Goal: Task Accomplishment & Management: Use online tool/utility

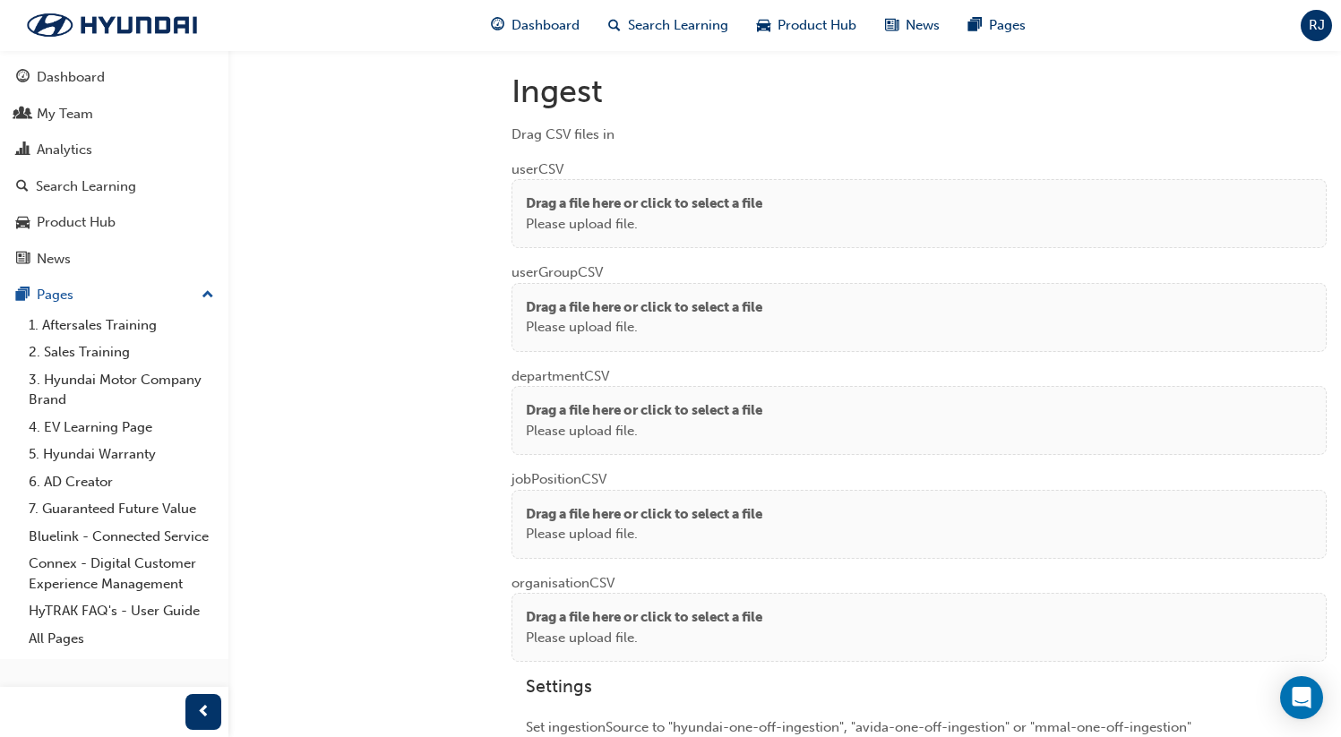
scroll to position [1335, 0]
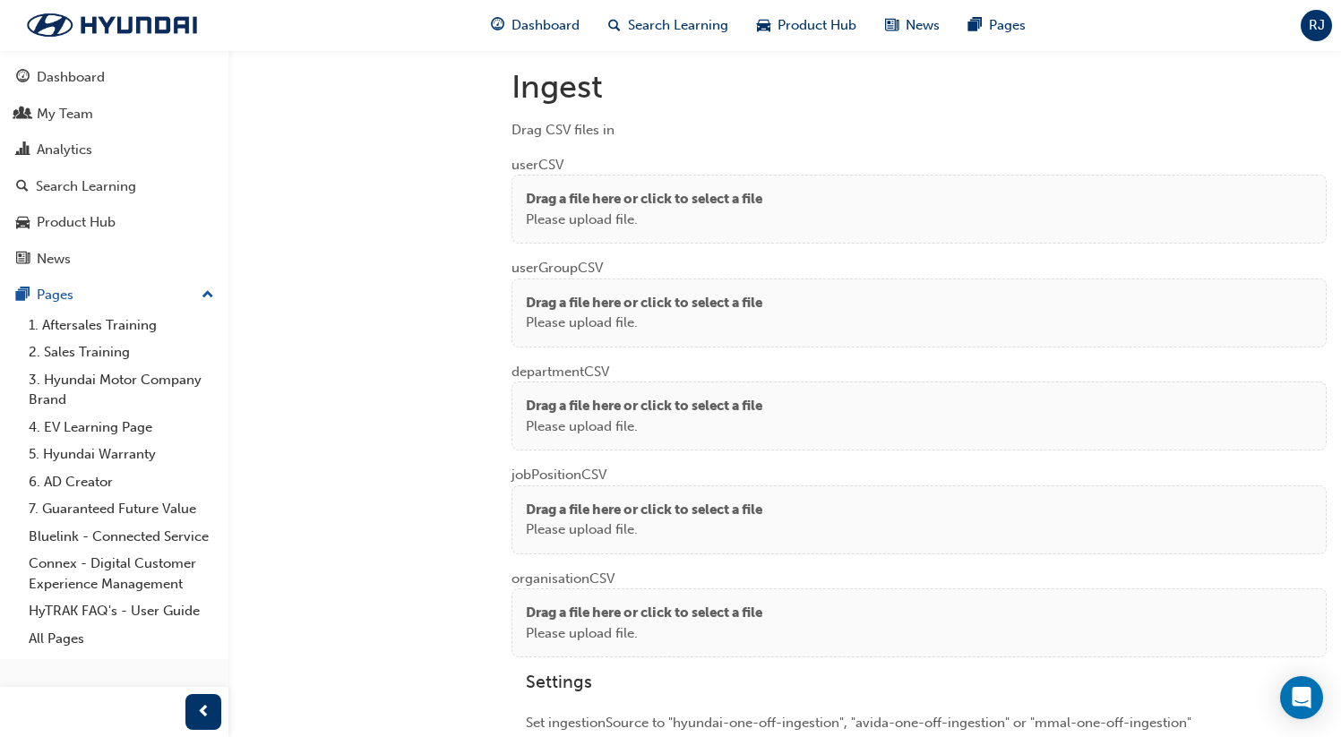
click at [625, 198] on p "Drag a file here or click to select a file" at bounding box center [644, 199] width 237 height 21
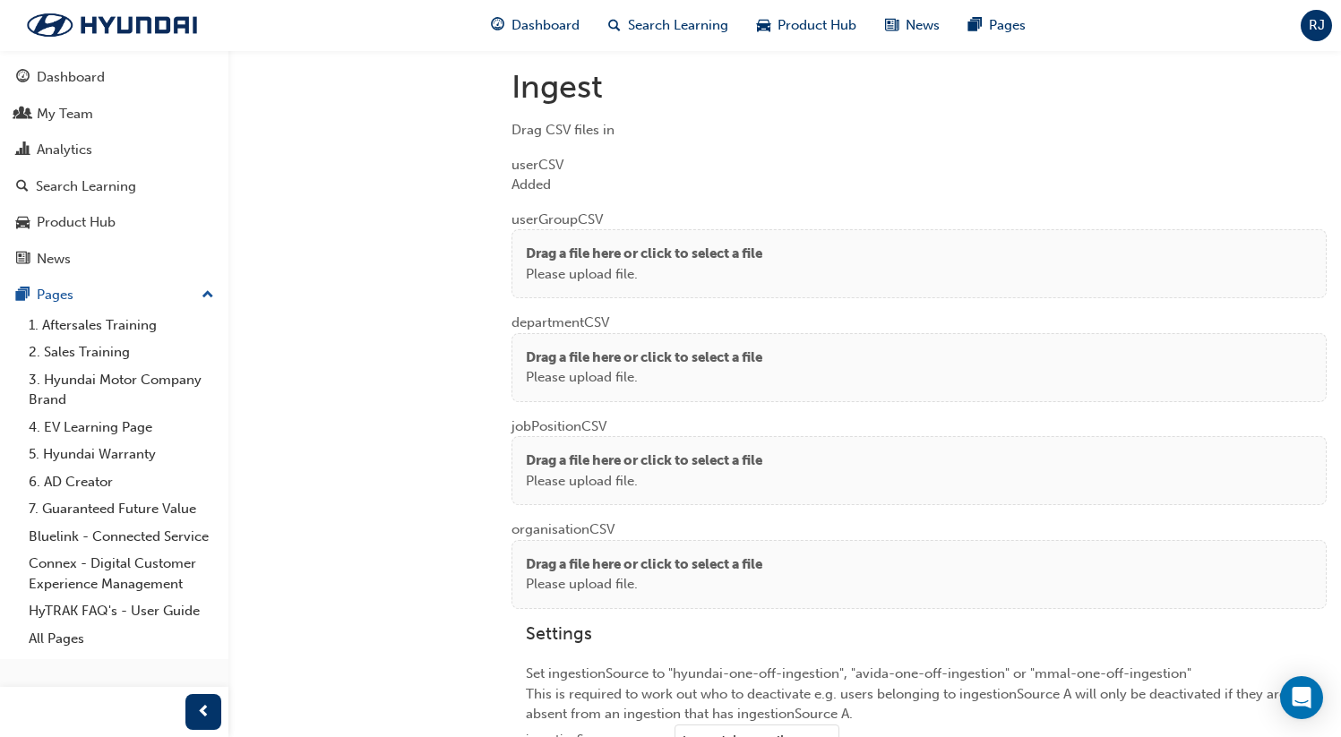
click at [599, 229] on div "Drag a file here or click to select a file Please upload file." at bounding box center [919, 263] width 815 height 69
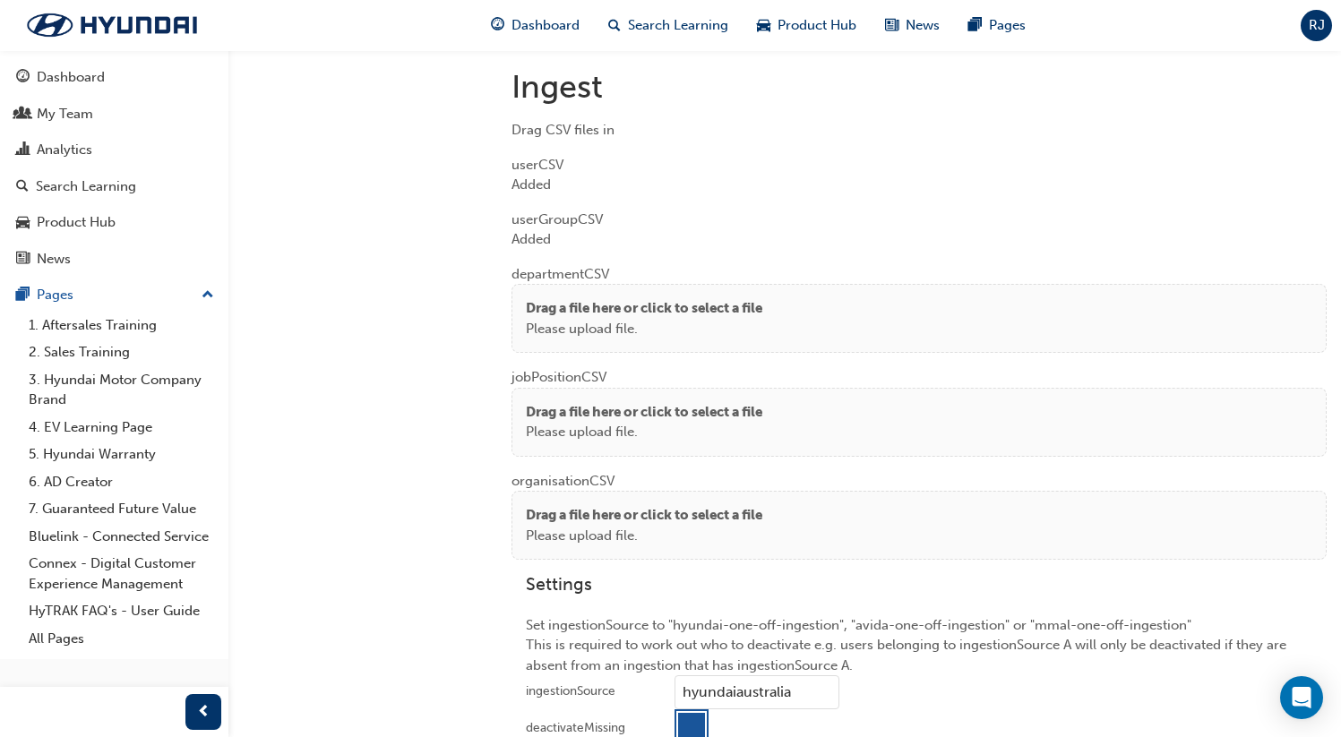
click at [584, 335] on div "Drag a file here or click to select a file Please upload file." at bounding box center [919, 318] width 815 height 69
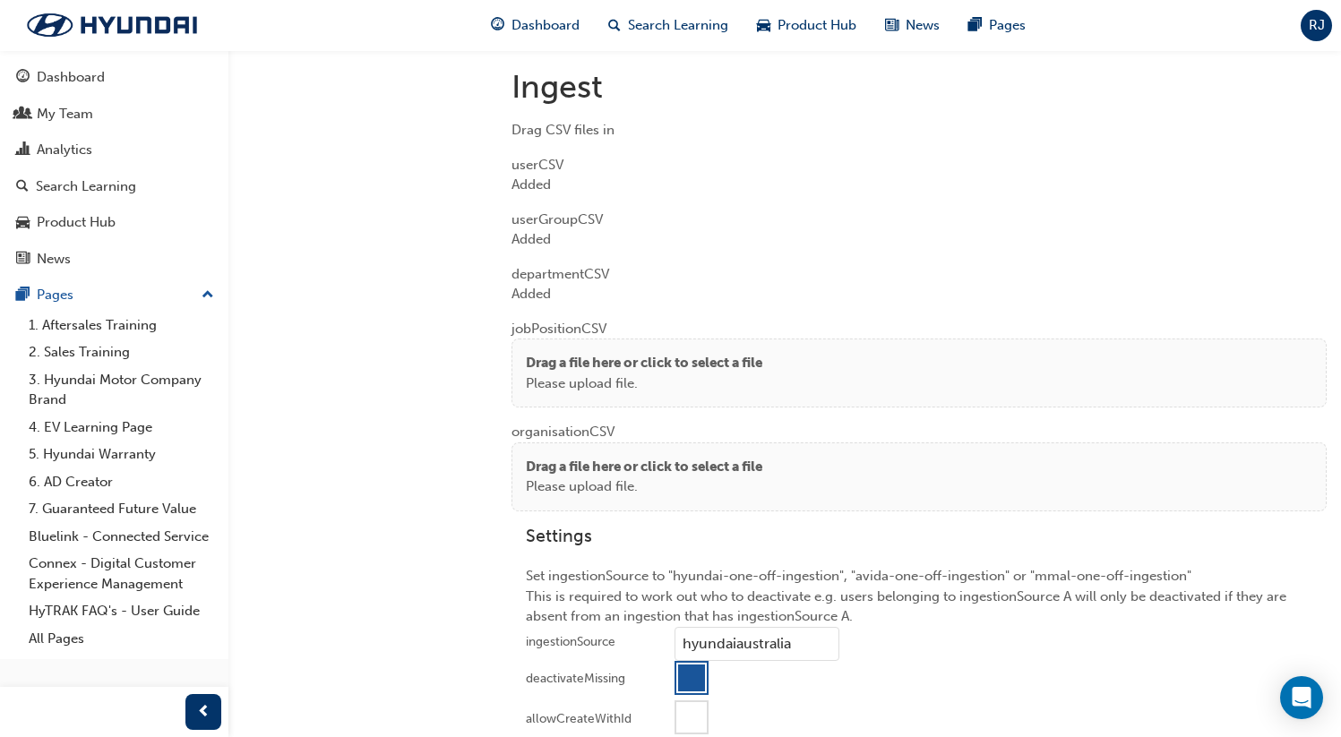
click at [544, 353] on p "Drag a file here or click to select a file" at bounding box center [644, 363] width 237 height 21
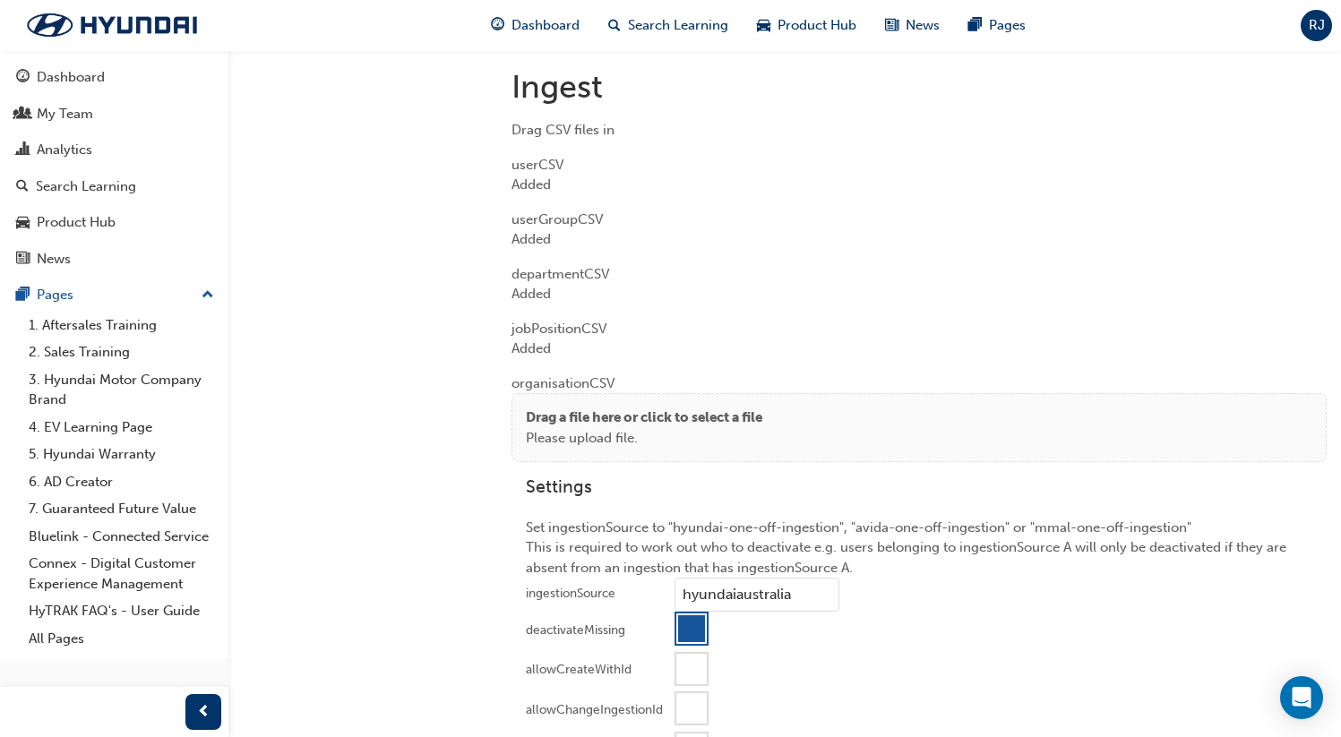
click at [561, 420] on p "Drag a file here or click to select a file" at bounding box center [644, 418] width 237 height 21
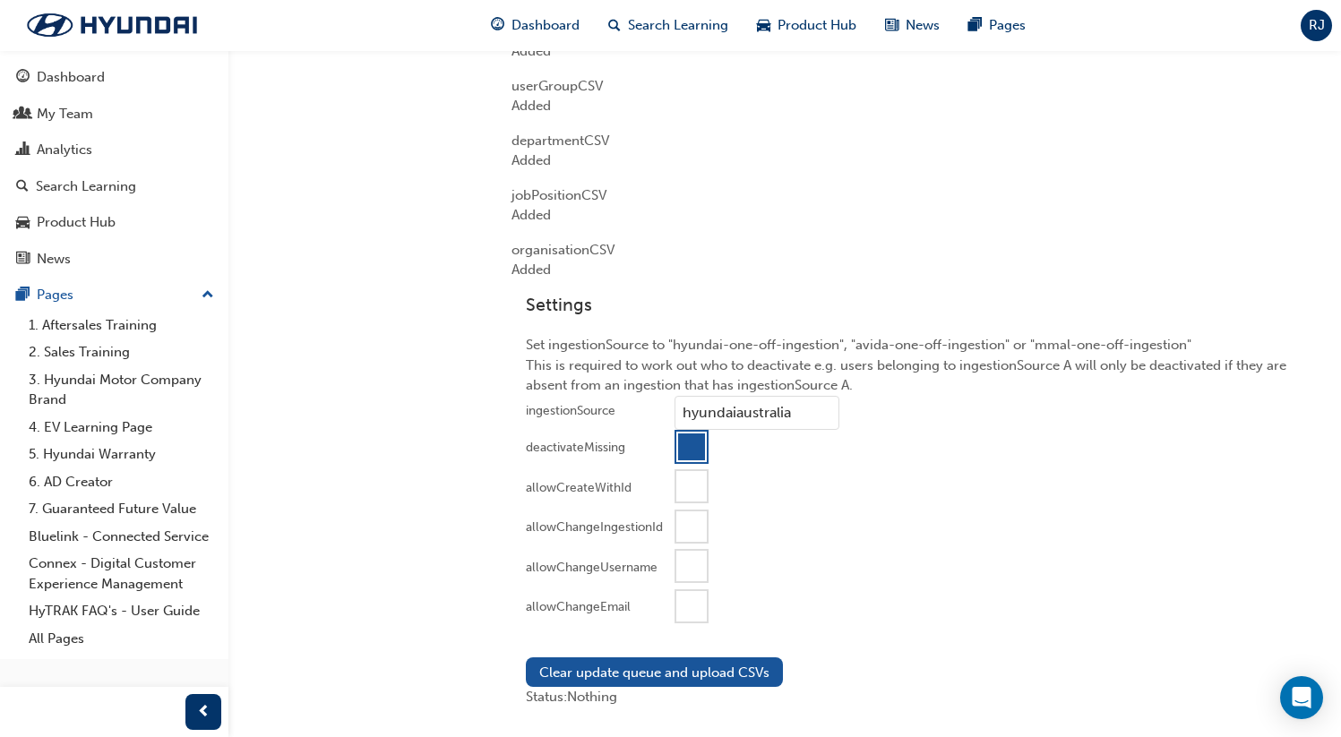
scroll to position [1647, 0]
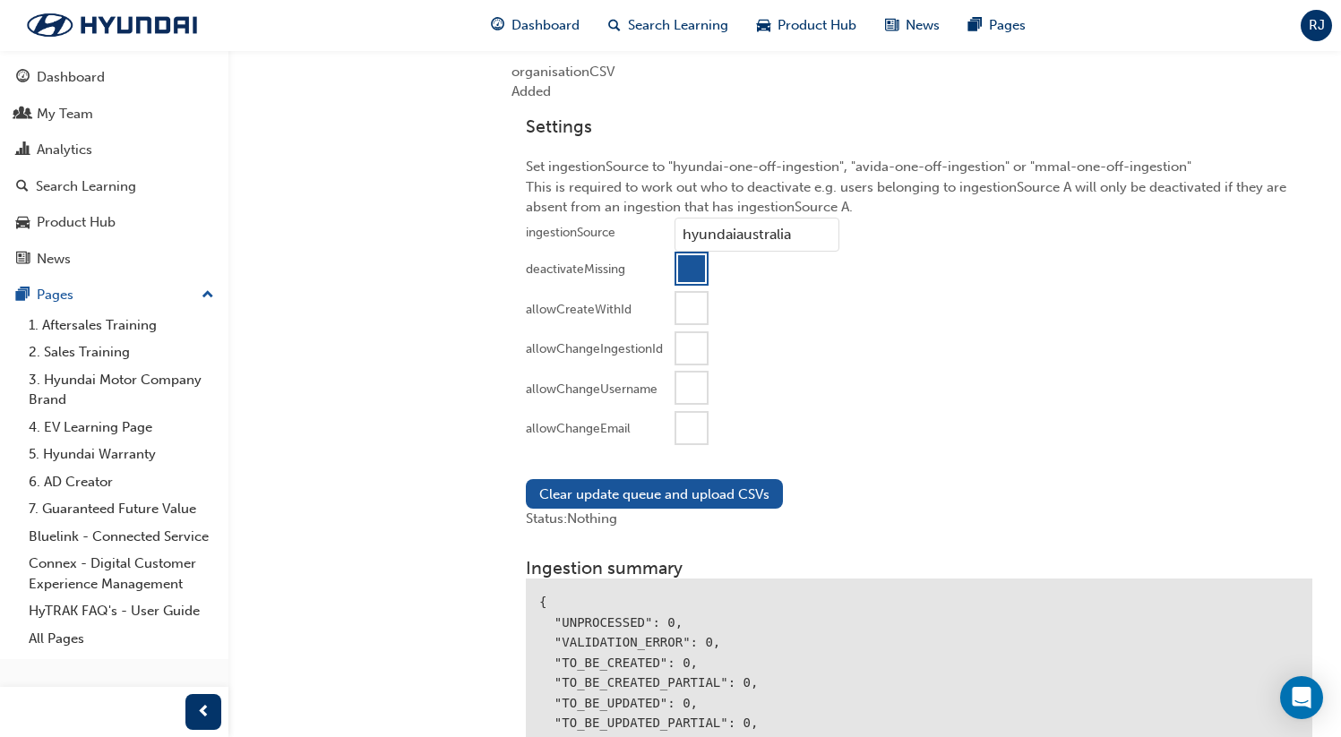
click at [704, 431] on div at bounding box center [692, 428] width 30 height 30
click at [664, 493] on button "Clear update queue and upload CSVs" at bounding box center [654, 494] width 257 height 30
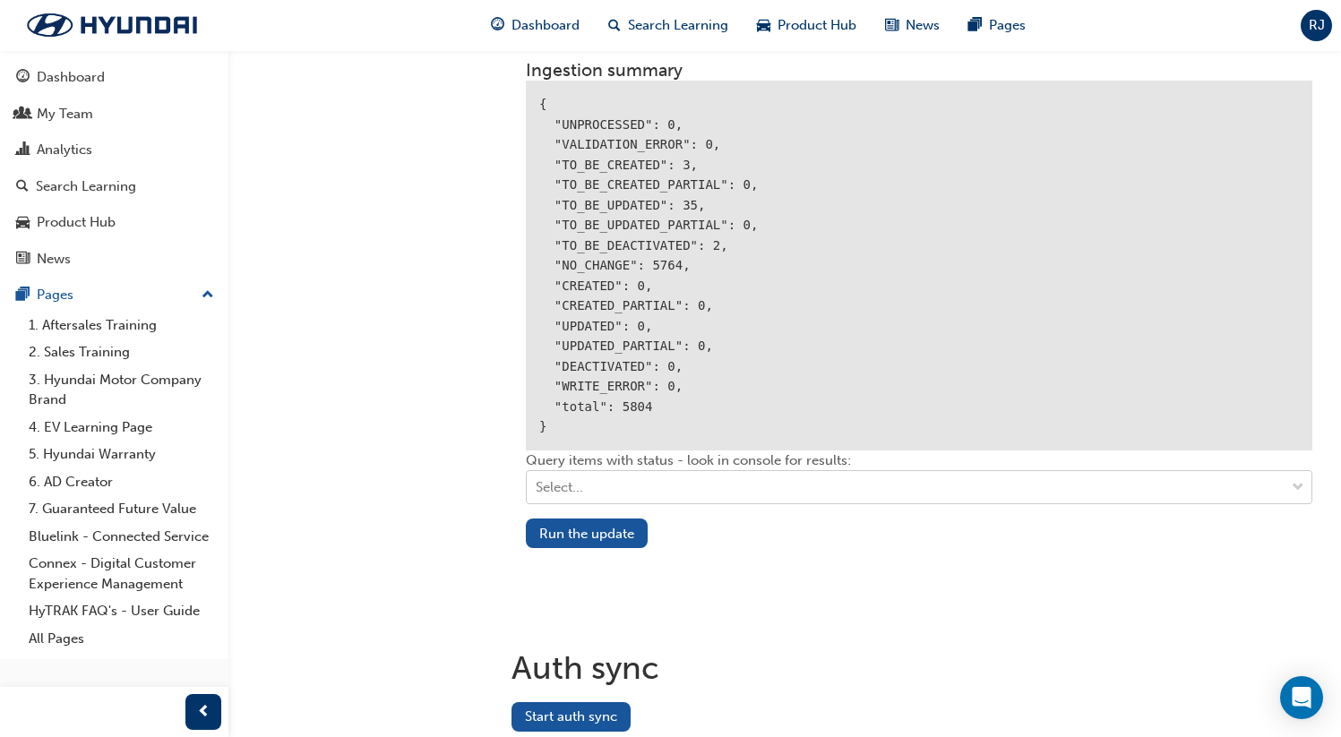
scroll to position [2197, 0]
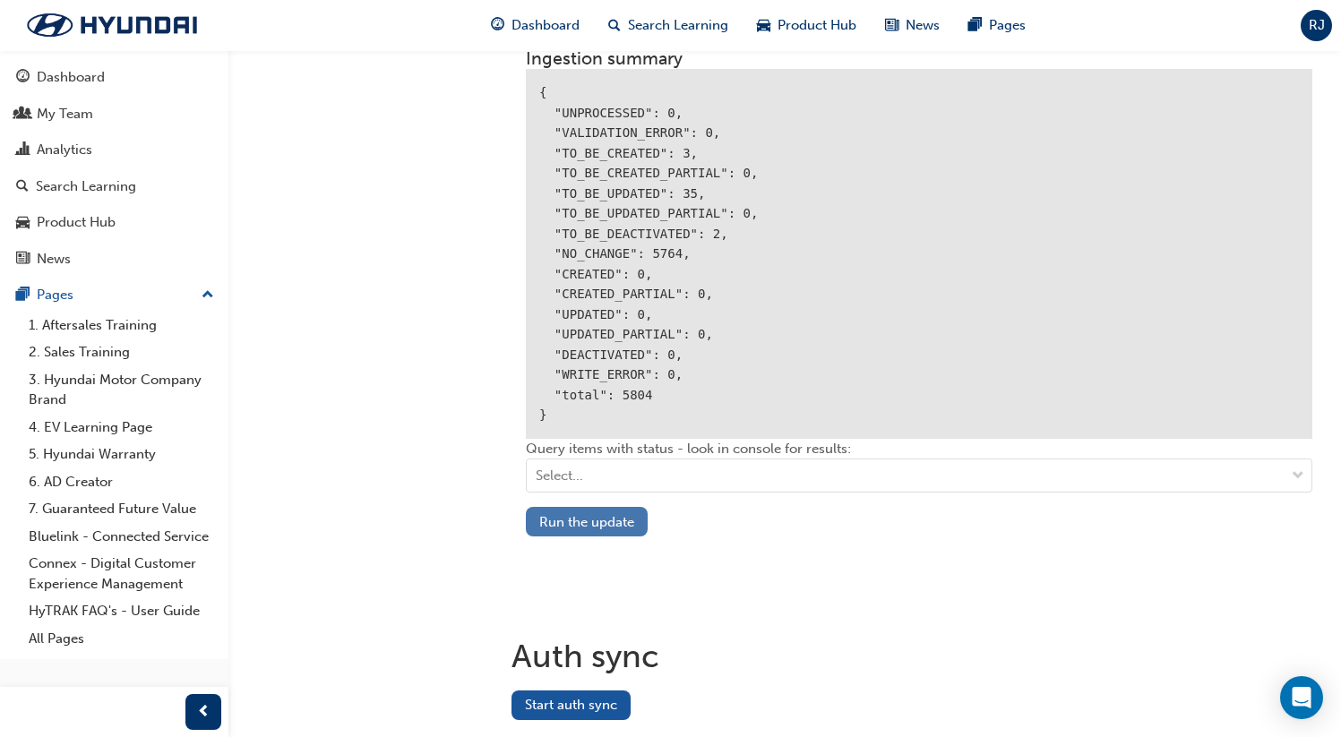
click at [614, 513] on button "Run the update" at bounding box center [587, 522] width 122 height 30
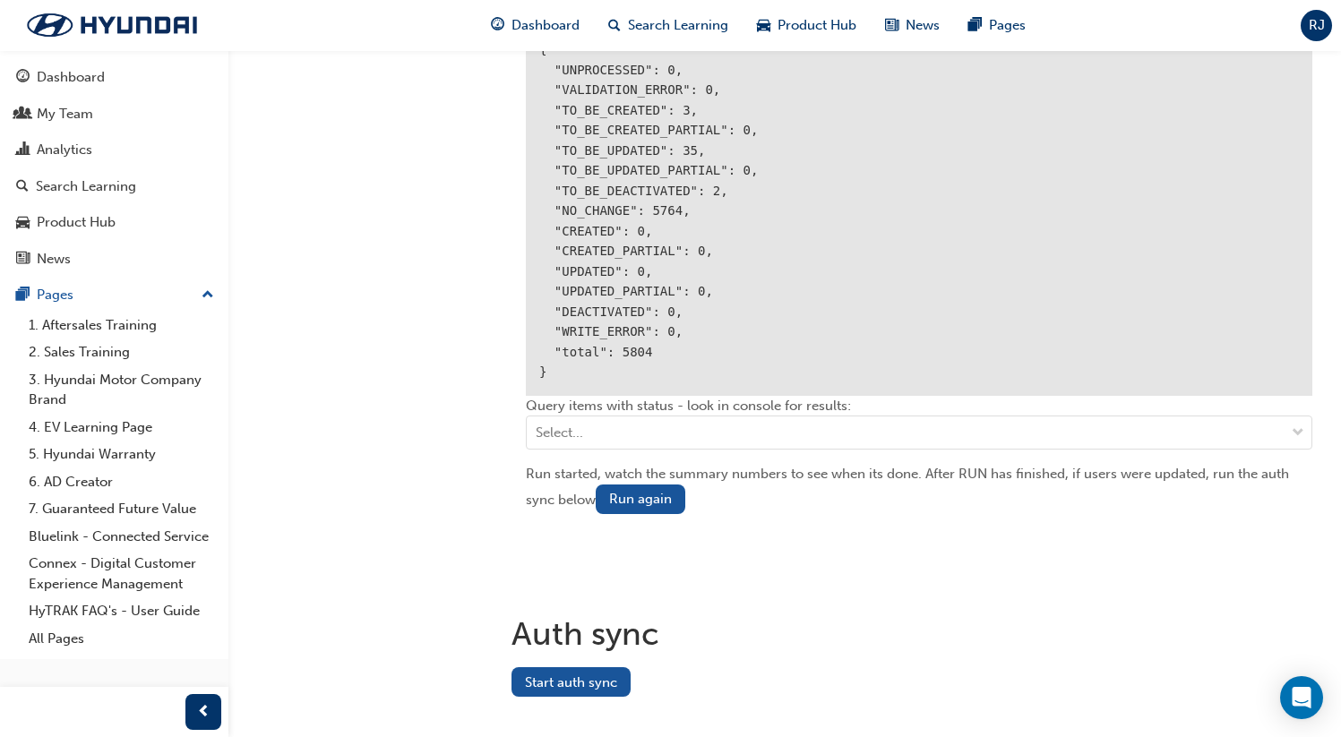
scroll to position [2242, 0]
click at [592, 666] on button "Start auth sync" at bounding box center [571, 681] width 119 height 30
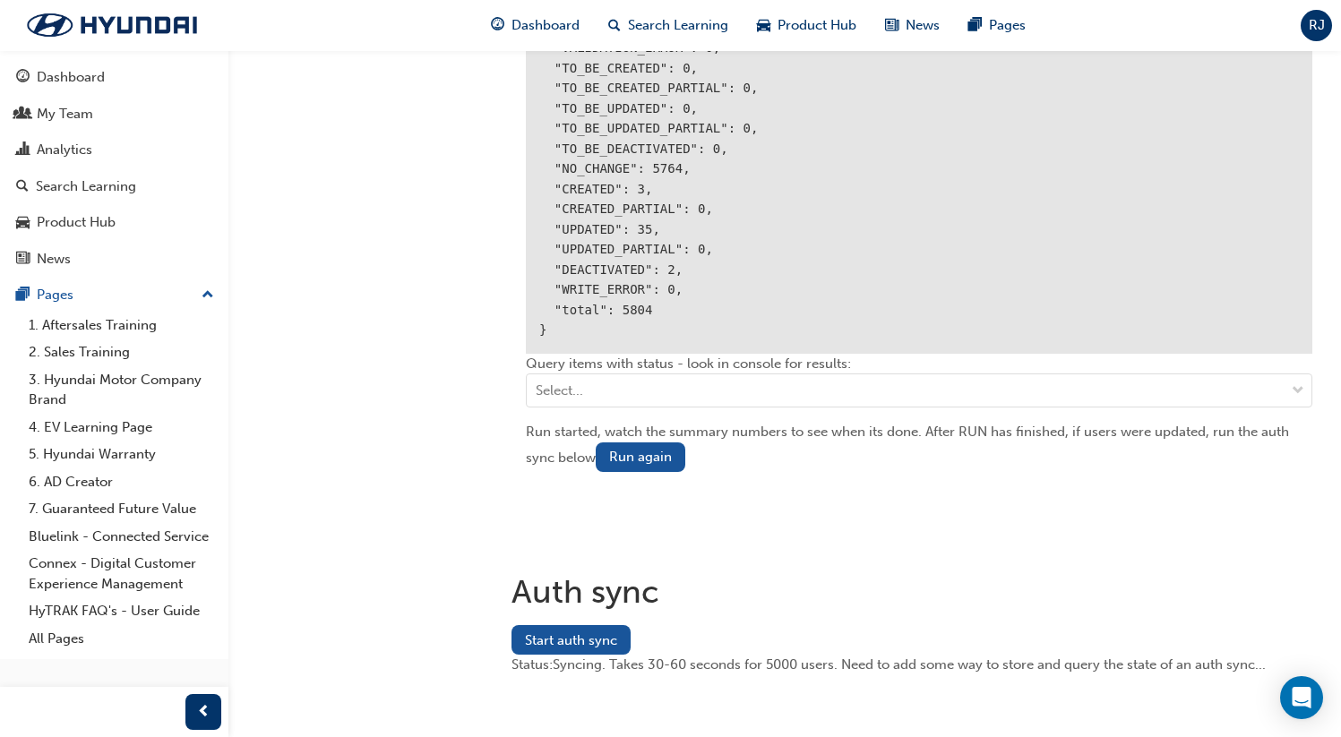
scroll to position [2288, 0]
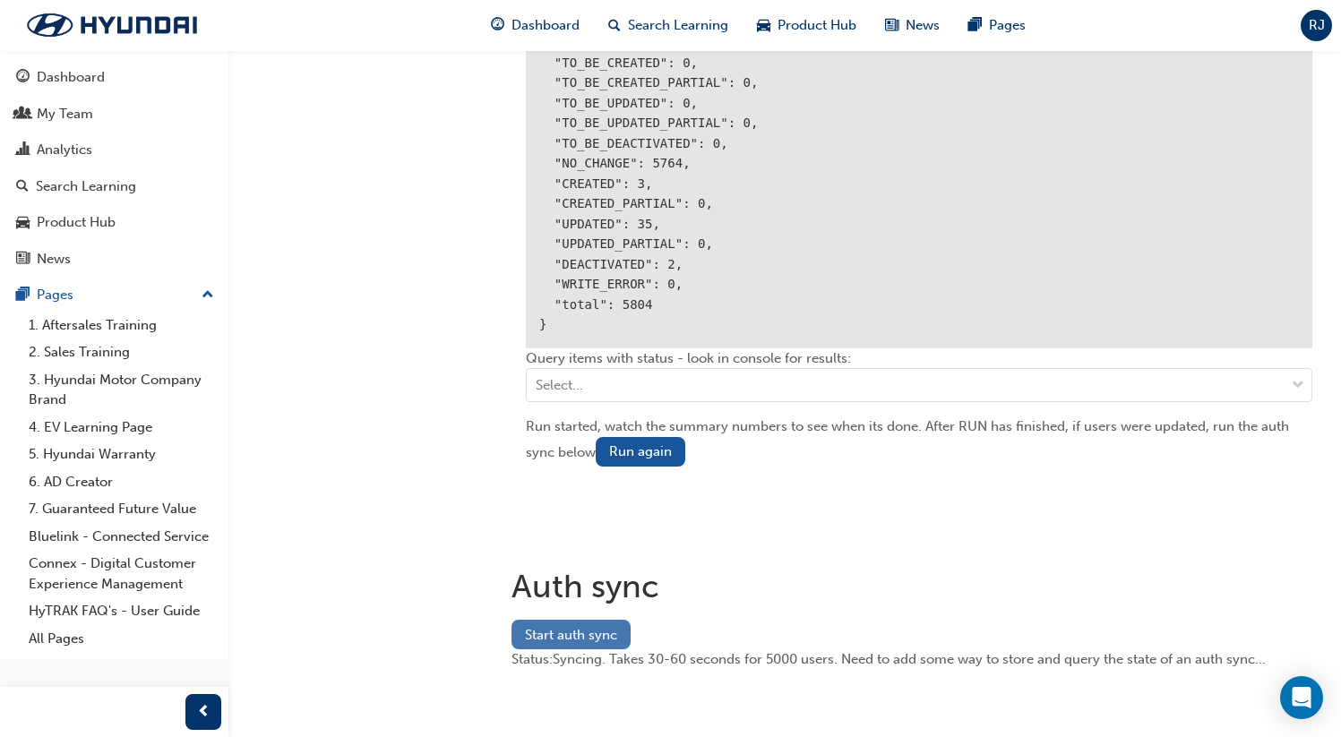
click at [592, 635] on button "Start auth sync" at bounding box center [571, 635] width 119 height 30
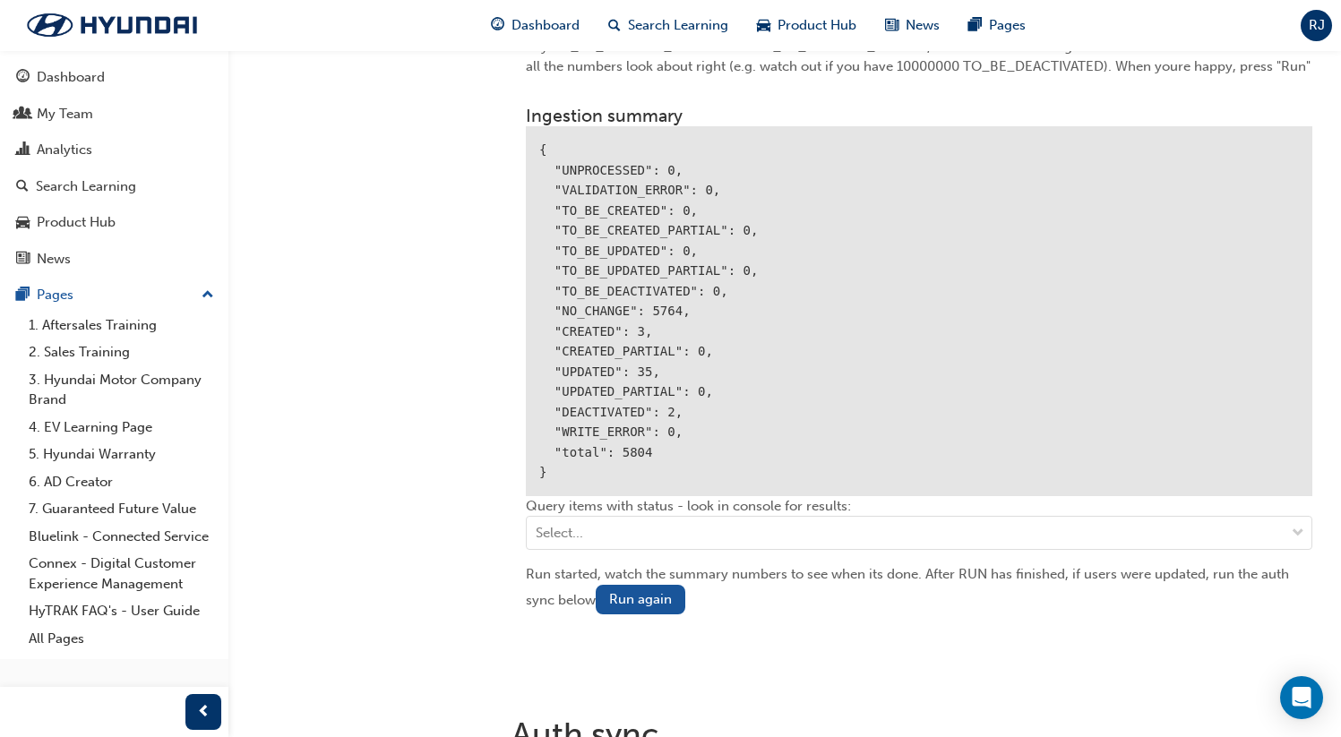
scroll to position [2118, 0]
